Goal: Entertainment & Leisure: Consume media (video, audio)

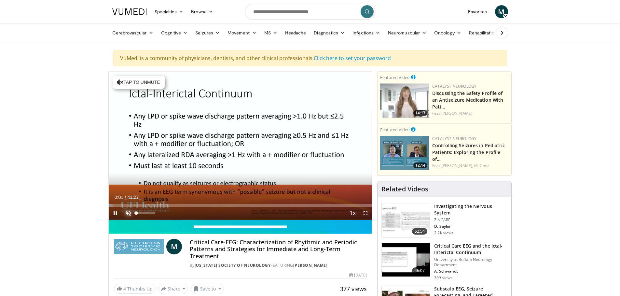
click at [129, 212] on span "Video Player" at bounding box center [128, 213] width 13 height 13
click at [114, 212] on span "Video Player" at bounding box center [115, 213] width 13 height 13
